Goal: Task Accomplishment & Management: Manage account settings

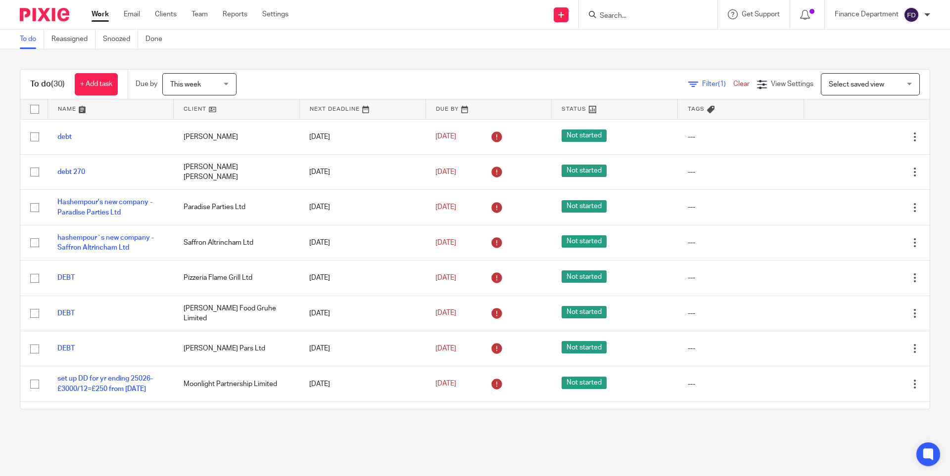
click at [642, 18] on input "Search" at bounding box center [643, 16] width 89 height 9
type input "D"
type input "SJ WIL"
click at [653, 44] on link at bounding box center [680, 46] width 167 height 31
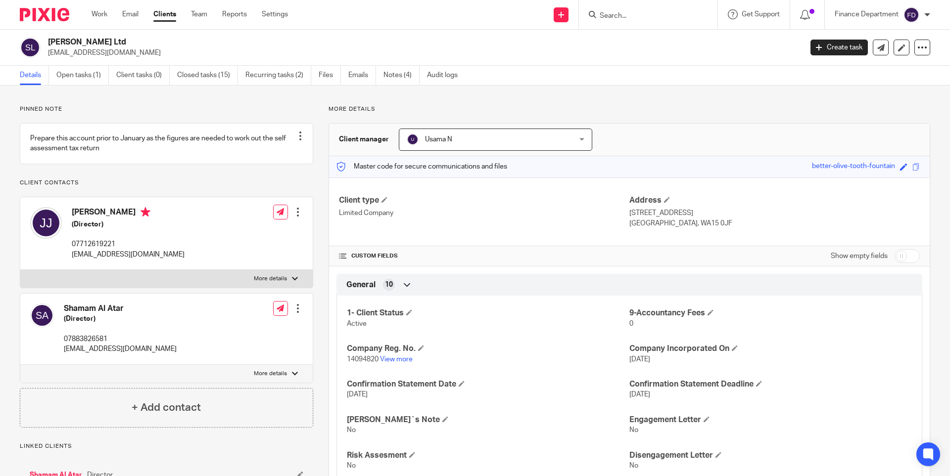
click at [37, 12] on img at bounding box center [44, 14] width 49 height 13
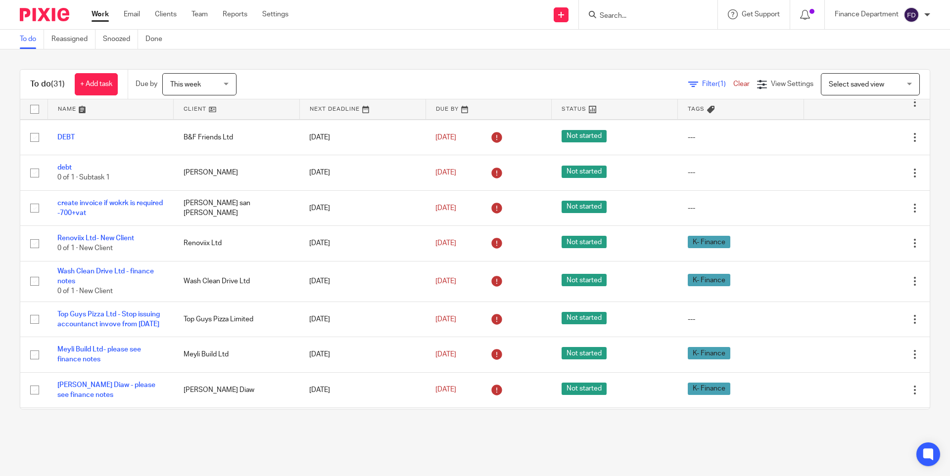
scroll to position [847, 0]
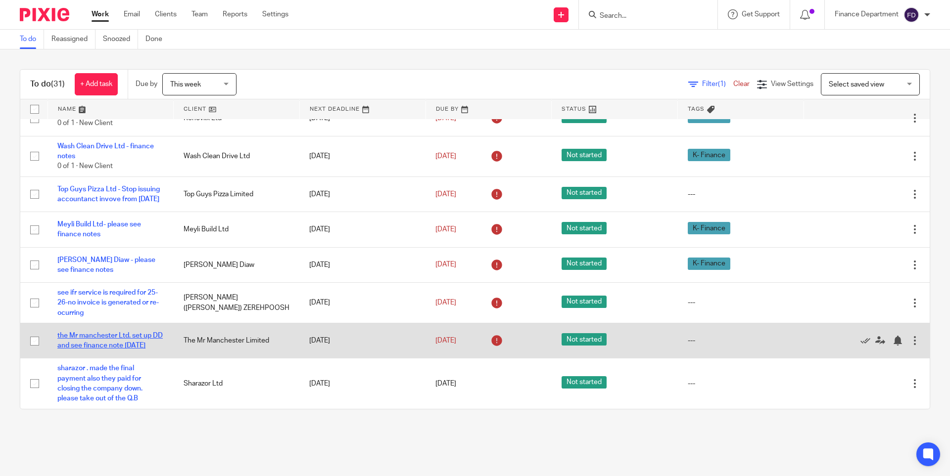
click at [107, 332] on link "the Mr manchester Ltd. set up DD and see finance note [DATE]" at bounding box center [109, 340] width 105 height 17
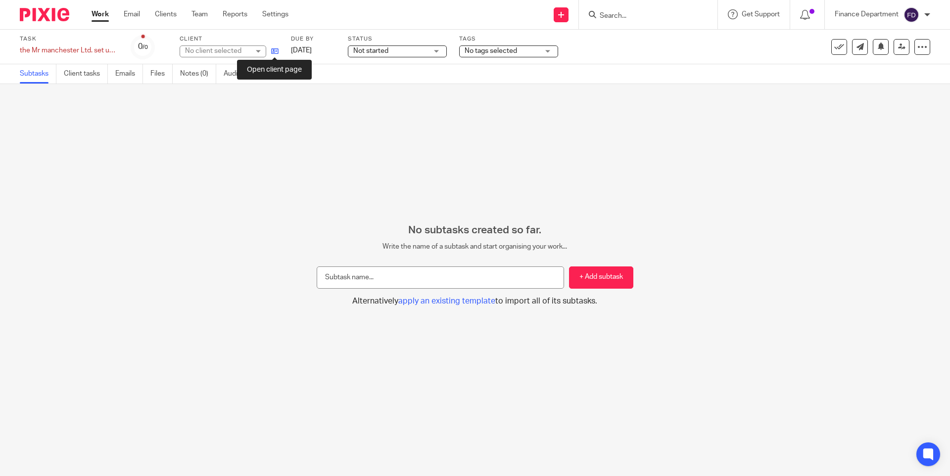
click at [275, 49] on icon at bounding box center [274, 50] width 7 height 7
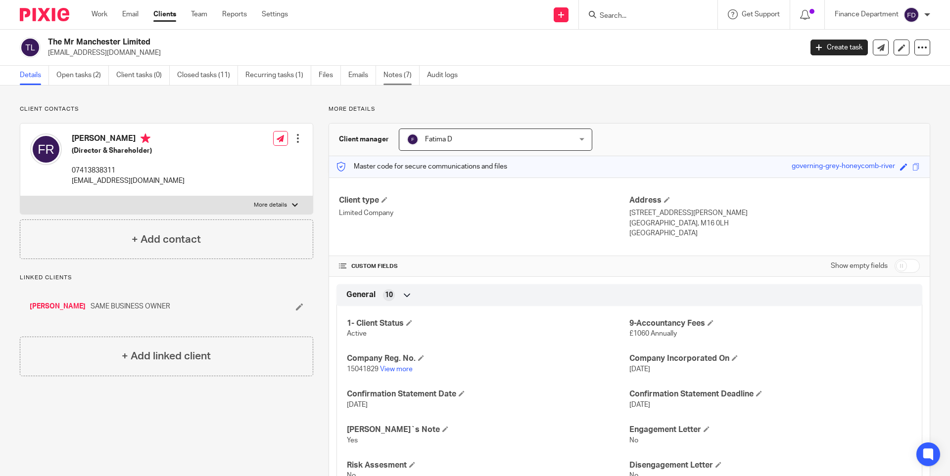
click at [392, 72] on link "Notes (7)" at bounding box center [401, 75] width 36 height 19
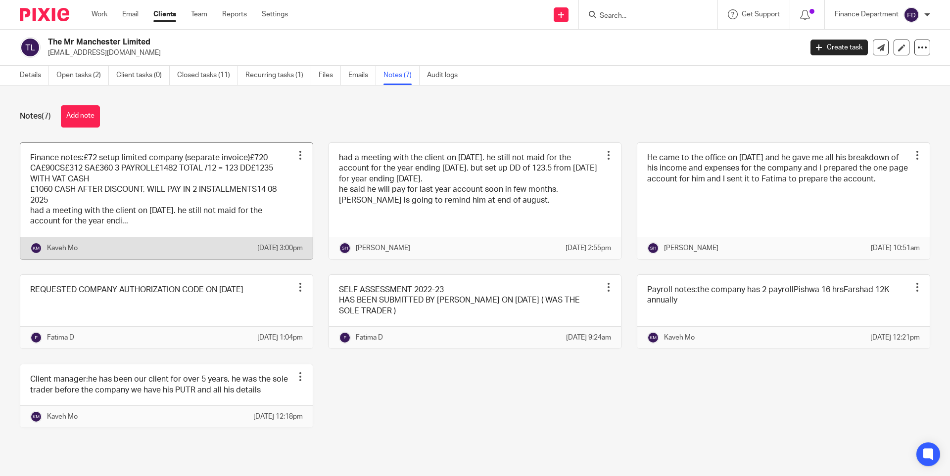
click at [255, 199] on link at bounding box center [166, 201] width 292 height 116
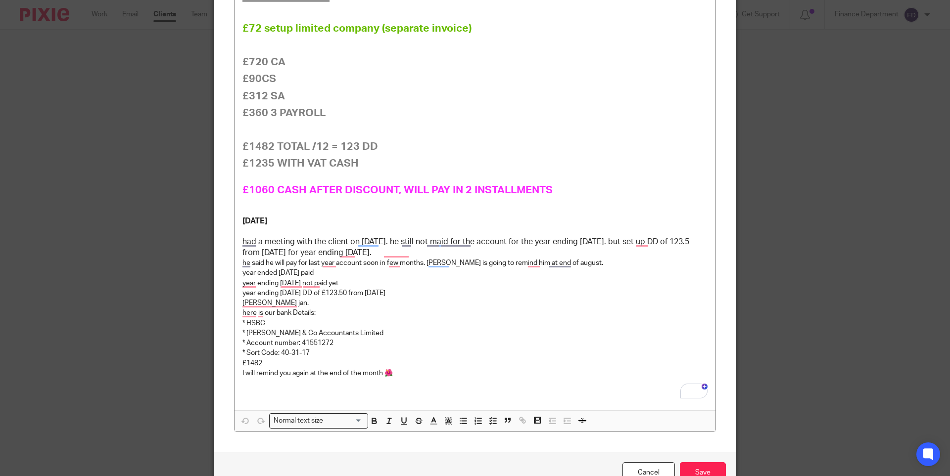
scroll to position [148, 0]
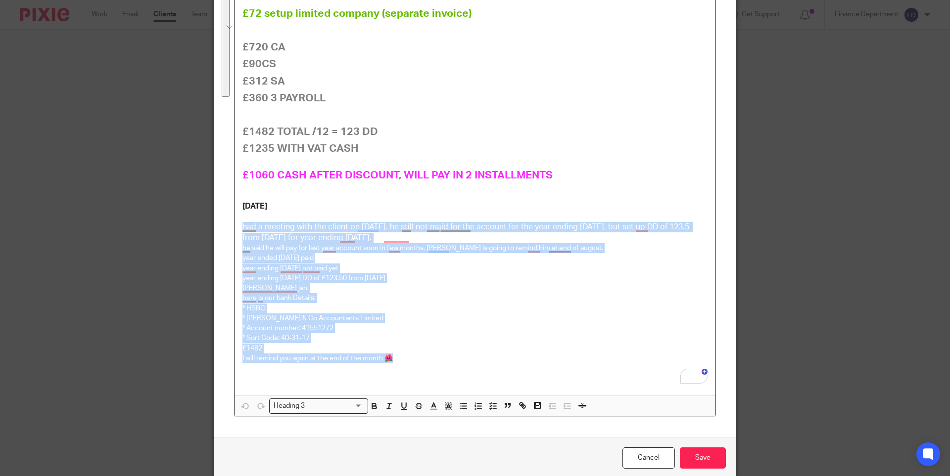
drag, startPoint x: 237, startPoint y: 224, endPoint x: 451, endPoint y: 360, distance: 252.7
click at [451, 360] on div "Finance notes: £72 setup limited company (separate invoice) £720 CA £90CS £312 …" at bounding box center [475, 177] width 481 height 438
copy div "had a meeting with the client on 14 08 2025. he still not maid for the account …"
click at [656, 458] on link "Cancel" at bounding box center [648, 458] width 52 height 21
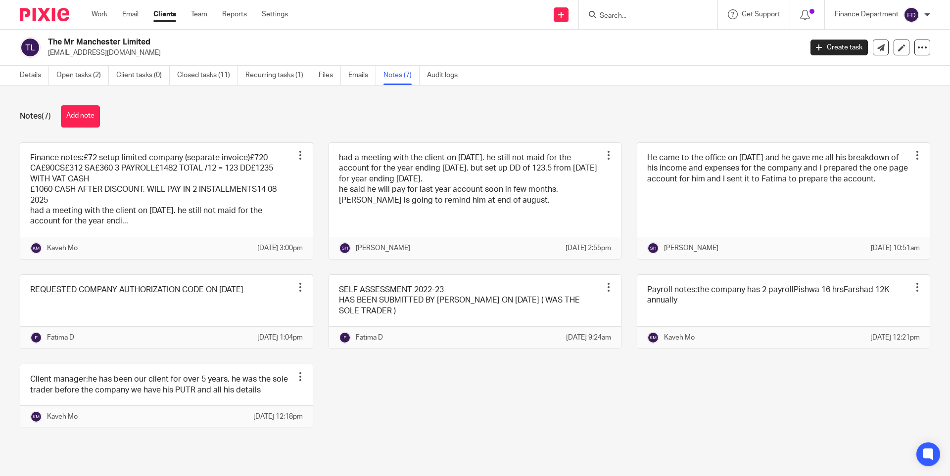
click at [42, 13] on img at bounding box center [44, 14] width 49 height 13
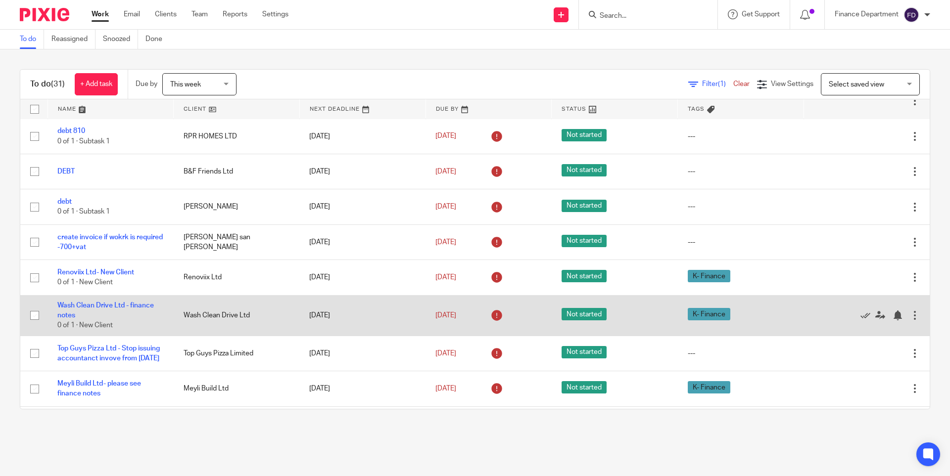
scroll to position [847, 0]
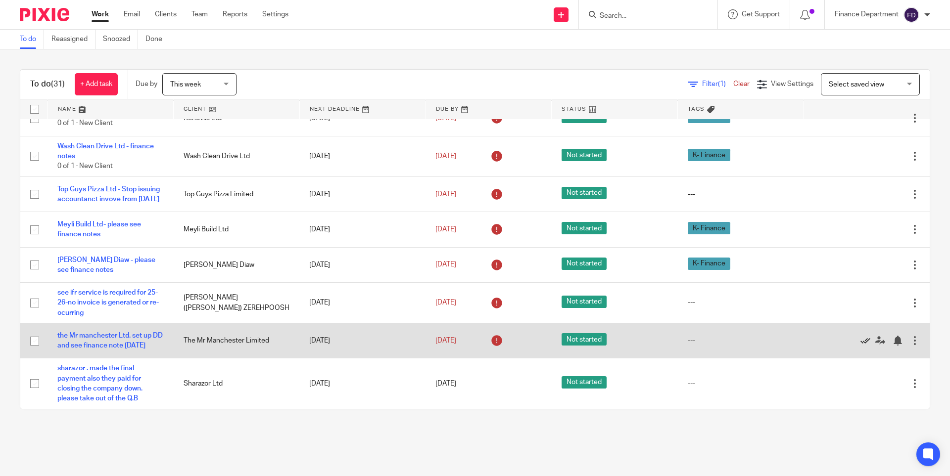
click at [860, 338] on icon at bounding box center [865, 341] width 10 height 10
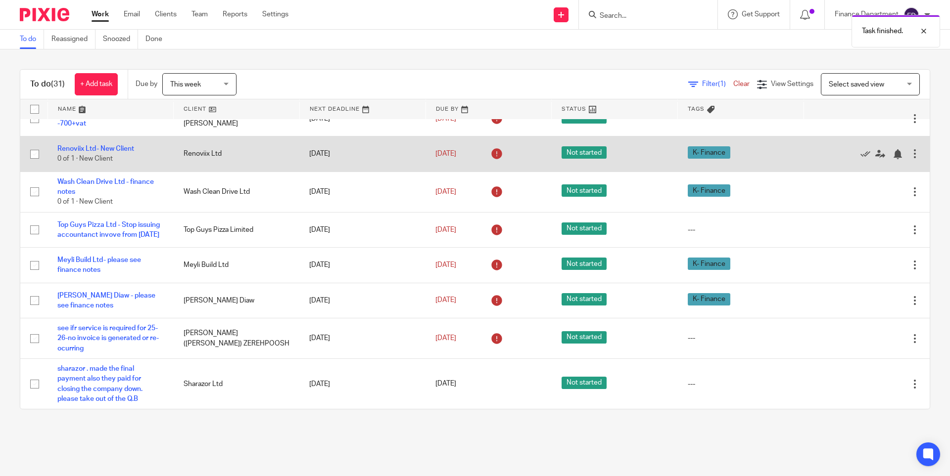
scroll to position [806, 0]
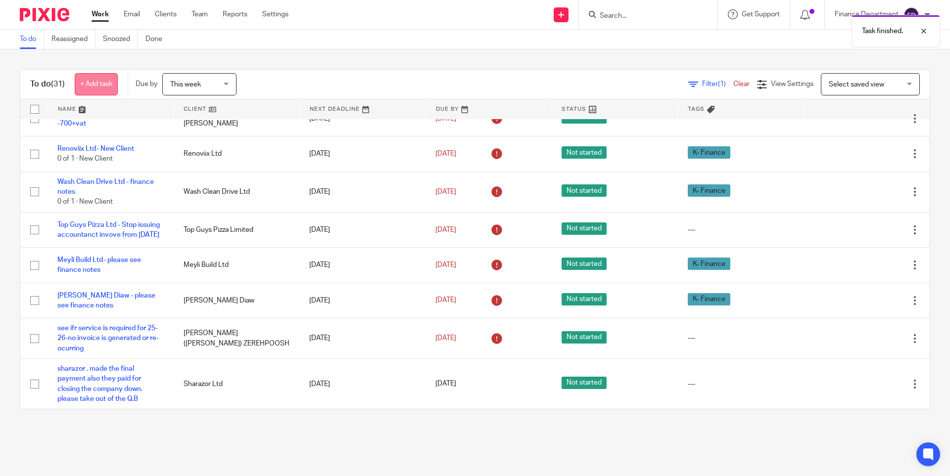
click at [99, 85] on link "+ Add task" at bounding box center [96, 84] width 43 height 22
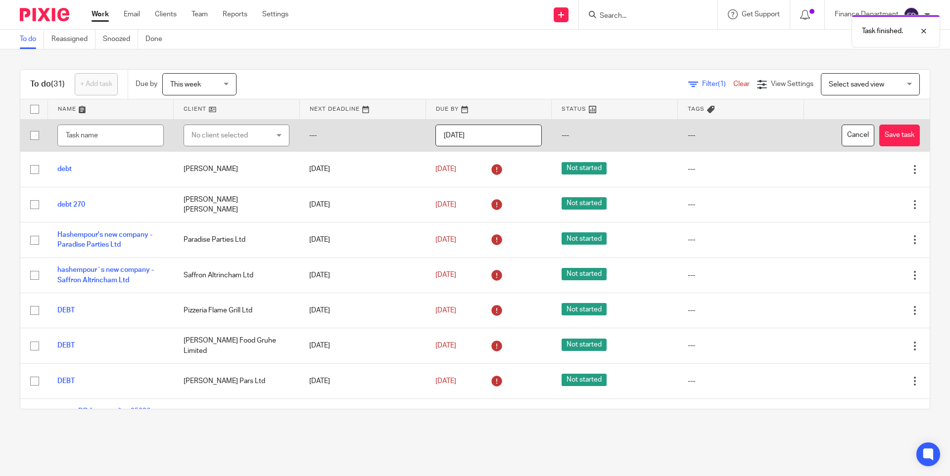
click at [215, 131] on div "No client selected" at bounding box center [230, 135] width 78 height 21
type input "mr man"
click at [200, 189] on span "The Mr Manchester Limited" at bounding box center [230, 185] width 86 height 7
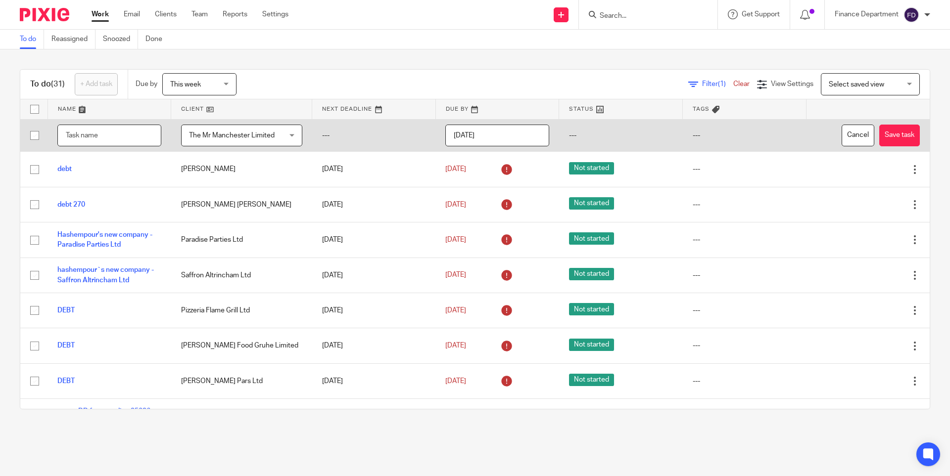
click at [134, 133] on input "text" at bounding box center [109, 136] width 104 height 22
type input "1482-yr ending 204/2025"
click at [521, 134] on input "[DATE]" at bounding box center [497, 136] width 104 height 22
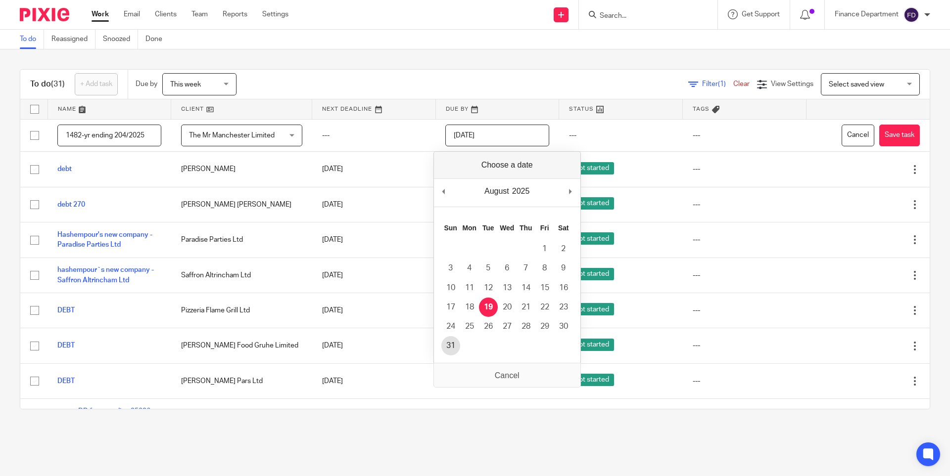
type input "2025-08-31"
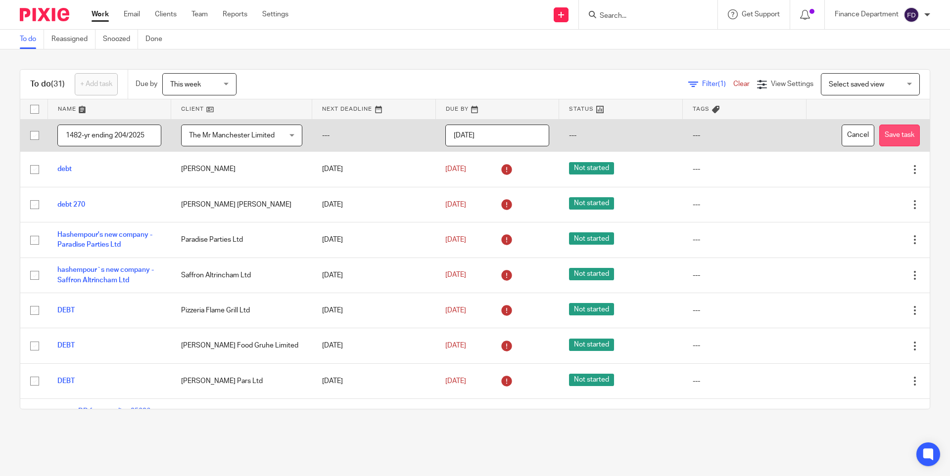
click at [879, 138] on button "Save task" at bounding box center [899, 136] width 41 height 22
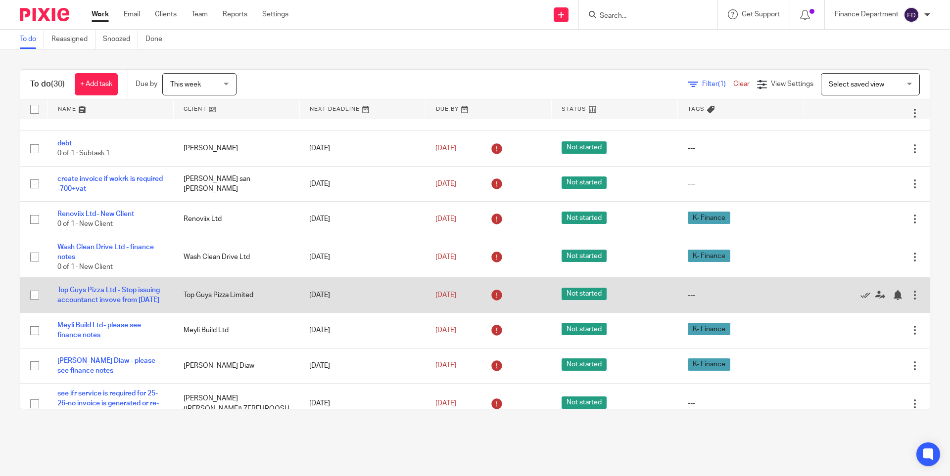
scroll to position [806, 0]
